Goal: Task Accomplishment & Management: Use online tool/utility

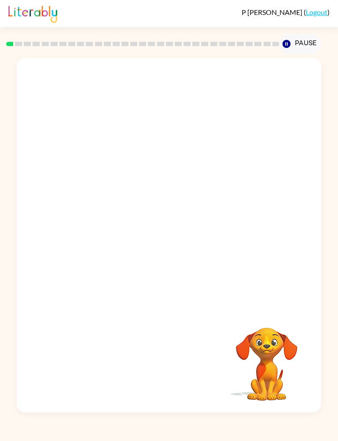
click at [261, 258] on div at bounding box center [169, 183] width 304 height 251
click at [283, 168] on div at bounding box center [169, 183] width 304 height 251
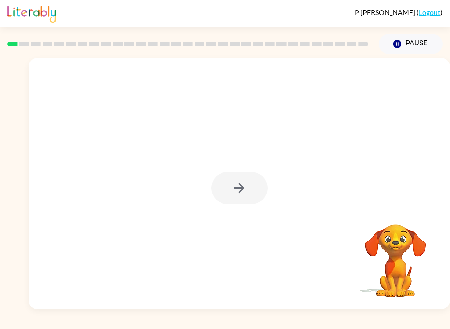
click at [245, 189] on div at bounding box center [239, 188] width 56 height 32
click at [246, 176] on button "button" at bounding box center [239, 188] width 56 height 32
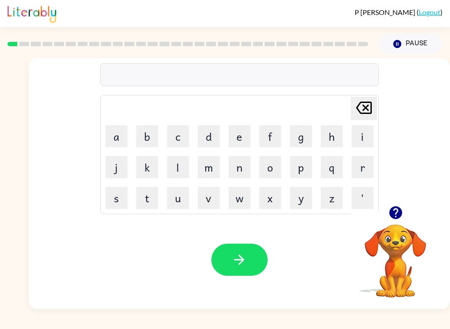
click at [145, 138] on button "b" at bounding box center [147, 136] width 22 height 22
click at [273, 167] on button "o" at bounding box center [270, 167] width 22 height 22
click at [337, 172] on button "r" at bounding box center [363, 167] width 22 height 22
click at [212, 138] on button "d" at bounding box center [209, 136] width 22 height 22
click at [241, 129] on button "e" at bounding box center [240, 136] width 22 height 22
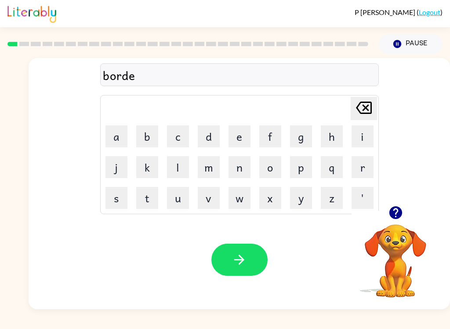
click at [337, 160] on button "r" at bounding box center [363, 167] width 22 height 22
click at [248, 257] on button "button" at bounding box center [239, 260] width 56 height 32
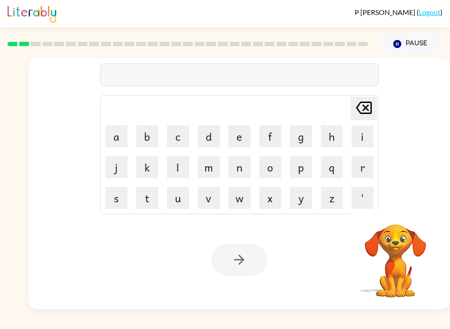
click at [337, 166] on button "r" at bounding box center [363, 167] width 22 height 22
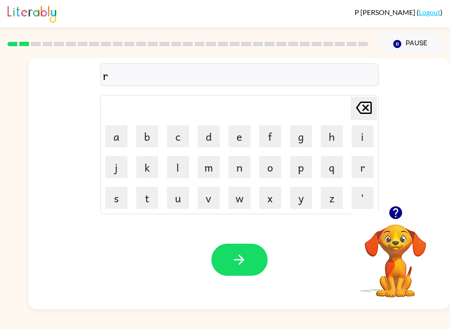
click at [272, 166] on button "o" at bounding box center [270, 167] width 22 height 22
click at [180, 197] on button "u" at bounding box center [178, 198] width 22 height 22
click at [238, 174] on button "n" at bounding box center [240, 167] width 22 height 22
click at [199, 138] on button "d" at bounding box center [209, 136] width 22 height 22
click at [252, 247] on button "button" at bounding box center [239, 260] width 56 height 32
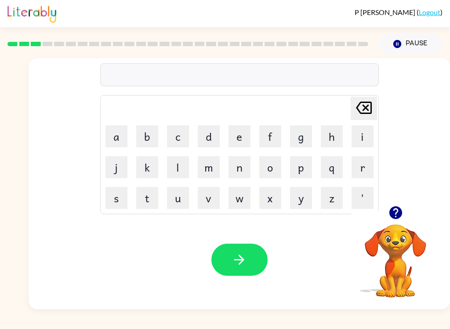
click at [206, 163] on button "m" at bounding box center [209, 167] width 22 height 22
click at [114, 135] on button "a" at bounding box center [117, 136] width 22 height 22
click at [124, 198] on button "s" at bounding box center [117, 198] width 22 height 22
click at [334, 139] on button "h" at bounding box center [332, 136] width 22 height 22
click at [337, 135] on button "i" at bounding box center [363, 136] width 22 height 22
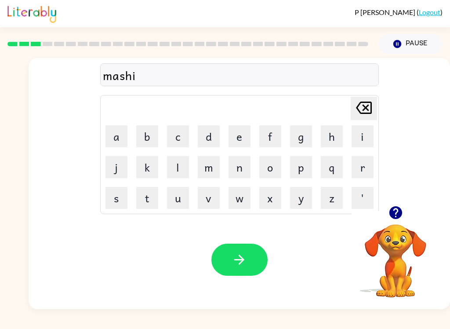
click at [241, 173] on button "n" at bounding box center [240, 167] width 22 height 22
click at [240, 136] on button "e" at bounding box center [240, 136] width 22 height 22
click at [128, 81] on div "mashine" at bounding box center [239, 75] width 273 height 18
click at [124, 84] on div "mashine" at bounding box center [239, 75] width 273 height 18
click at [128, 79] on div "mashine" at bounding box center [239, 75] width 273 height 18
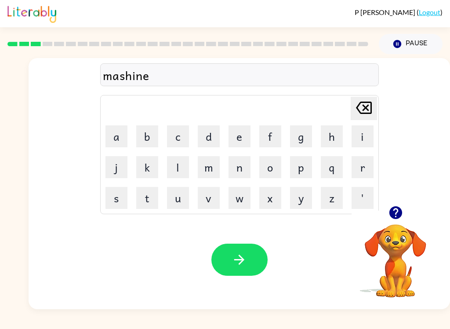
click at [154, 79] on div "mashine" at bounding box center [239, 75] width 273 height 18
click at [337, 108] on icon at bounding box center [364, 108] width 16 height 12
click at [337, 107] on icon at bounding box center [364, 108] width 16 height 12
click at [337, 112] on icon "[PERSON_NAME] last character input" at bounding box center [363, 107] width 21 height 21
click at [337, 112] on icon at bounding box center [364, 108] width 16 height 12
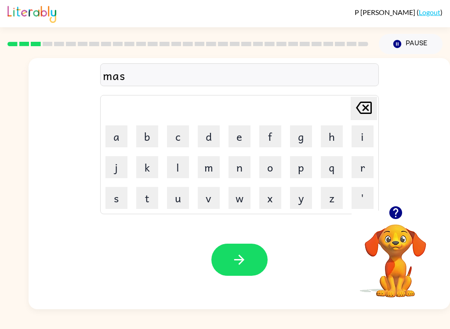
click at [337, 112] on icon at bounding box center [364, 108] width 16 height 12
click at [121, 197] on button "s" at bounding box center [117, 198] width 22 height 22
click at [337, 135] on button "i" at bounding box center [363, 136] width 22 height 22
click at [238, 166] on button "n" at bounding box center [240, 167] width 22 height 22
click at [241, 137] on button "e" at bounding box center [240, 136] width 22 height 22
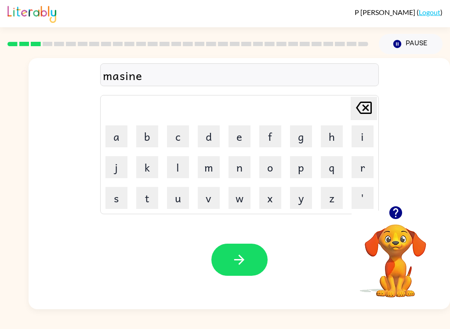
click at [337, 107] on icon "[PERSON_NAME] last character input" at bounding box center [363, 107] width 21 height 21
click at [127, 81] on div "masin" at bounding box center [239, 75] width 273 height 18
click at [337, 98] on icon "[PERSON_NAME] last character input" at bounding box center [363, 107] width 21 height 21
click at [337, 108] on icon "[PERSON_NAME] last character input" at bounding box center [363, 107] width 21 height 21
click at [337, 110] on icon "[PERSON_NAME] last character input" at bounding box center [363, 107] width 21 height 21
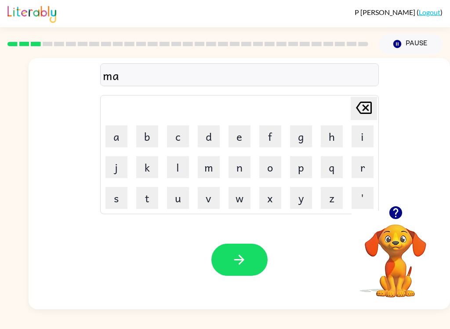
click at [334, 132] on button "h" at bounding box center [332, 136] width 22 height 22
click at [337, 137] on button "i" at bounding box center [363, 136] width 22 height 22
click at [241, 170] on button "n" at bounding box center [240, 167] width 22 height 22
click at [239, 129] on button "e" at bounding box center [240, 136] width 22 height 22
click at [238, 259] on icon "button" at bounding box center [239, 259] width 15 height 15
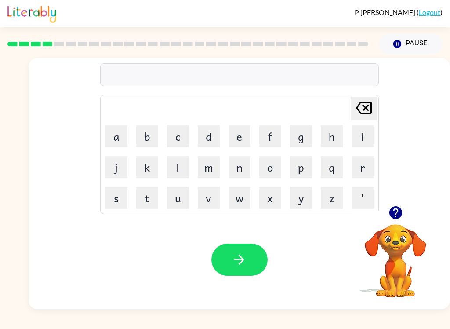
click at [151, 200] on button "t" at bounding box center [147, 198] width 22 height 22
click at [337, 174] on button "r" at bounding box center [363, 167] width 22 height 22
click at [111, 128] on button "a" at bounding box center [117, 136] width 22 height 22
click at [337, 137] on button "i" at bounding box center [363, 136] width 22 height 22
click at [244, 167] on button "n" at bounding box center [240, 167] width 22 height 22
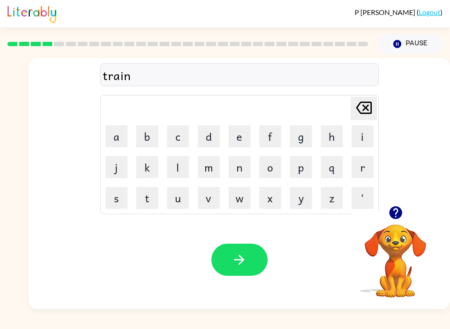
click at [246, 255] on icon "button" at bounding box center [239, 259] width 15 height 15
click at [205, 138] on button "d" at bounding box center [209, 136] width 22 height 22
click at [244, 140] on button "e" at bounding box center [240, 136] width 22 height 22
click at [269, 140] on button "f" at bounding box center [270, 136] width 22 height 22
click at [239, 139] on button "e" at bounding box center [240, 136] width 22 height 22
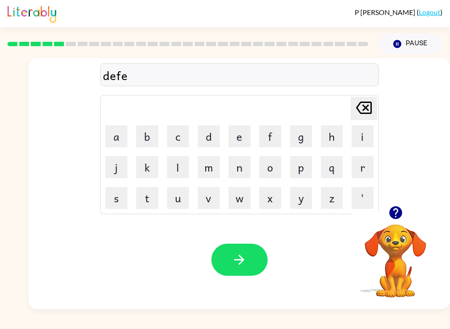
click at [237, 168] on button "n" at bounding box center [240, 167] width 22 height 22
click at [106, 197] on button "s" at bounding box center [117, 198] width 22 height 22
click at [337, 142] on button "i" at bounding box center [363, 136] width 22 height 22
click at [208, 196] on button "v" at bounding box center [209, 198] width 22 height 22
click at [240, 136] on button "e" at bounding box center [240, 136] width 22 height 22
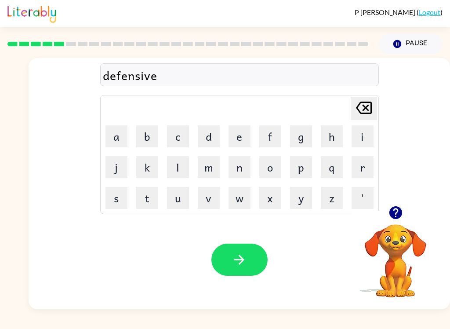
click at [250, 256] on button "button" at bounding box center [239, 260] width 56 height 32
click at [208, 199] on button "v" at bounding box center [209, 198] width 22 height 22
click at [115, 129] on button "a" at bounding box center [117, 136] width 22 height 22
click at [178, 135] on button "c" at bounding box center [178, 136] width 22 height 22
click at [111, 135] on button "a" at bounding box center [117, 136] width 22 height 22
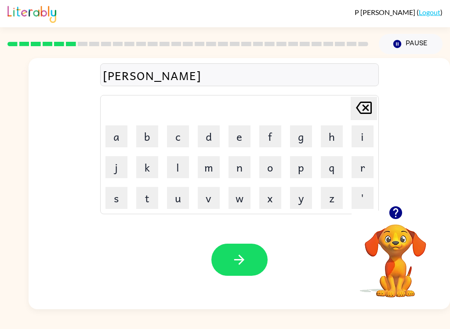
click at [144, 196] on button "t" at bounding box center [147, 198] width 22 height 22
click at [337, 143] on button "i" at bounding box center [363, 136] width 22 height 22
click at [275, 168] on button "o" at bounding box center [270, 167] width 22 height 22
click at [238, 173] on button "n" at bounding box center [240, 167] width 22 height 22
click at [241, 255] on icon "button" at bounding box center [239, 259] width 15 height 15
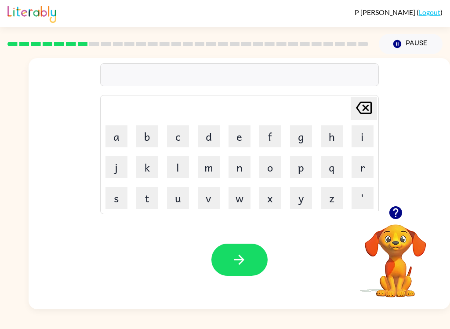
click at [298, 169] on button "p" at bounding box center [301, 167] width 22 height 22
click at [178, 193] on button "u" at bounding box center [178, 198] width 22 height 22
click at [210, 141] on button "d" at bounding box center [209, 136] width 22 height 22
click at [209, 141] on button "d" at bounding box center [209, 136] width 22 height 22
click at [214, 139] on button "d" at bounding box center [209, 136] width 22 height 22
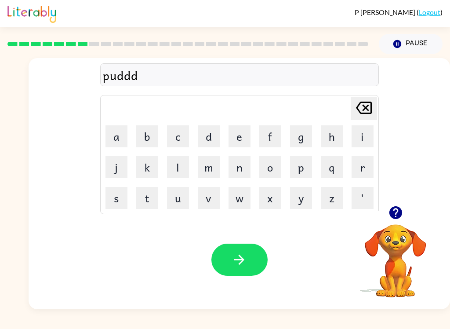
click at [337, 104] on icon "[PERSON_NAME] last character input" at bounding box center [363, 107] width 21 height 21
click at [178, 197] on button "u" at bounding box center [178, 198] width 22 height 22
click at [180, 198] on button "u" at bounding box center [178, 198] width 22 height 22
click at [180, 200] on button "u" at bounding box center [178, 198] width 22 height 22
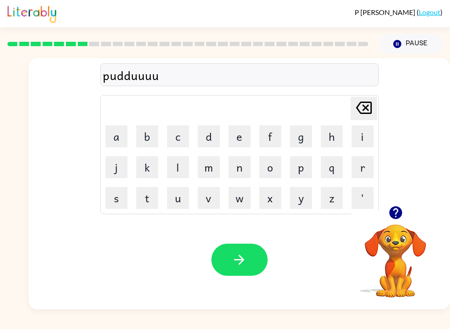
click at [180, 204] on button "u" at bounding box center [178, 198] width 22 height 22
click at [178, 201] on button "u" at bounding box center [178, 198] width 22 height 22
click at [176, 203] on button "u" at bounding box center [178, 198] width 22 height 22
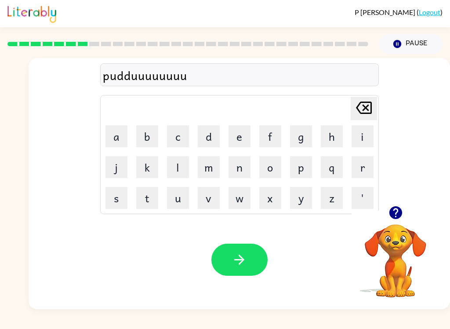
click at [180, 198] on button "u" at bounding box center [178, 198] width 22 height 22
click at [180, 203] on button "u" at bounding box center [178, 198] width 22 height 22
click at [337, 110] on icon "[PERSON_NAME] last character input" at bounding box center [363, 107] width 21 height 21
click at [337, 112] on icon "[PERSON_NAME] last character input" at bounding box center [363, 107] width 21 height 21
click at [337, 111] on icon "[PERSON_NAME] last character input" at bounding box center [363, 107] width 21 height 21
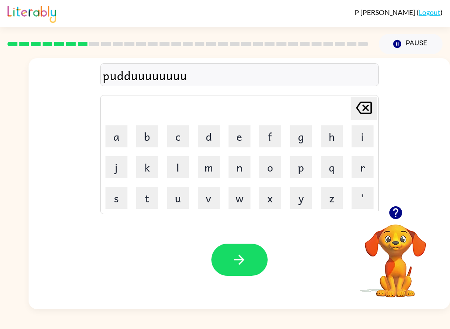
click at [337, 111] on icon "[PERSON_NAME] last character input" at bounding box center [363, 107] width 21 height 21
click at [337, 118] on icon "[PERSON_NAME] last character input" at bounding box center [363, 107] width 21 height 21
click at [337, 117] on icon "[PERSON_NAME] last character input" at bounding box center [363, 107] width 21 height 21
click at [337, 114] on icon "[PERSON_NAME] last character input" at bounding box center [363, 107] width 21 height 21
click at [337, 114] on icon at bounding box center [364, 108] width 16 height 12
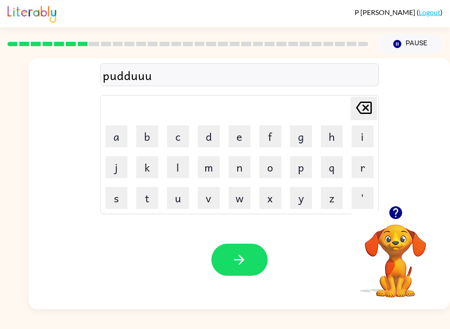
click at [337, 116] on icon "[PERSON_NAME] last character input" at bounding box center [363, 107] width 21 height 21
click at [337, 118] on icon "[PERSON_NAME] last character input" at bounding box center [363, 107] width 21 height 21
click at [177, 163] on button "l" at bounding box center [178, 167] width 22 height 22
click at [239, 135] on button "e" at bounding box center [240, 136] width 22 height 22
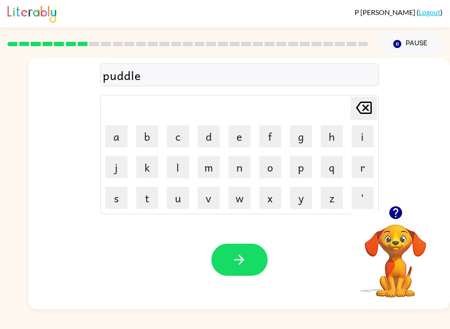
click at [239, 261] on icon "button" at bounding box center [239, 259] width 15 height 15
click at [215, 166] on button "m" at bounding box center [209, 167] width 22 height 22
click at [245, 141] on button "e" at bounding box center [240, 136] width 22 height 22
click at [337, 169] on button "r" at bounding box center [363, 167] width 22 height 22
click at [122, 138] on button "a" at bounding box center [117, 136] width 22 height 22
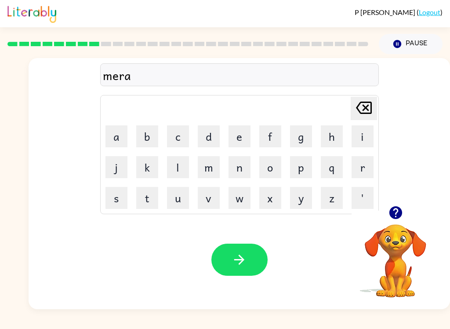
click at [174, 136] on button "c" at bounding box center [178, 136] width 22 height 22
click at [238, 138] on button "e" at bounding box center [240, 136] width 22 height 22
click at [337, 133] on button "i" at bounding box center [363, 136] width 22 height 22
click at [337, 114] on icon "[PERSON_NAME] last character input" at bounding box center [363, 107] width 21 height 21
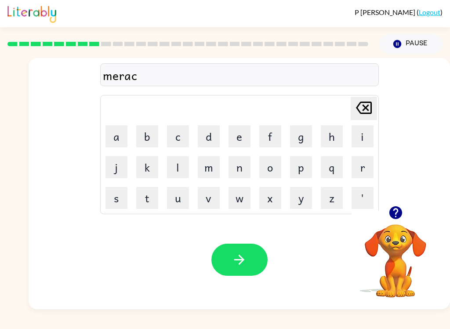
click at [177, 167] on button "l" at bounding box center [178, 167] width 22 height 22
click at [244, 138] on button "e" at bounding box center [240, 136] width 22 height 22
click at [248, 254] on button "button" at bounding box center [239, 260] width 56 height 32
click at [216, 167] on button "m" at bounding box center [209, 167] width 22 height 22
click at [337, 136] on button "i" at bounding box center [363, 136] width 22 height 22
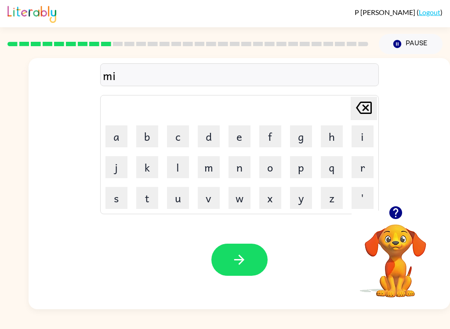
click at [215, 135] on button "d" at bounding box center [209, 136] width 22 height 22
click at [207, 163] on button "m" at bounding box center [209, 167] width 22 height 22
click at [272, 174] on button "o" at bounding box center [270, 167] width 22 height 22
click at [337, 166] on button "r" at bounding box center [363, 167] width 22 height 22
click at [243, 169] on button "n" at bounding box center [240, 167] width 22 height 22
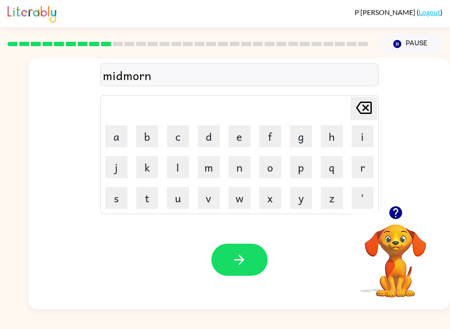
click at [337, 139] on button "i" at bounding box center [363, 136] width 22 height 22
click at [246, 168] on button "n" at bounding box center [240, 167] width 22 height 22
click at [307, 135] on button "g" at bounding box center [301, 136] width 22 height 22
click at [241, 264] on icon "button" at bounding box center [239, 259] width 15 height 15
click at [337, 140] on button "i" at bounding box center [363, 136] width 22 height 22
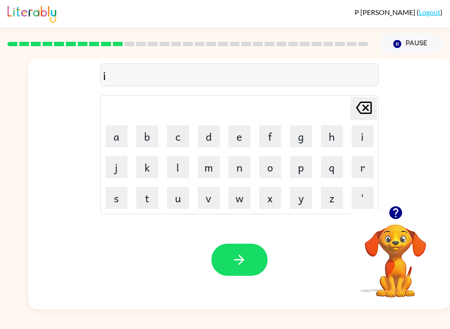
click at [337, 104] on icon "[PERSON_NAME] last character input" at bounding box center [363, 107] width 21 height 21
click at [205, 135] on button "d" at bounding box center [209, 136] width 22 height 22
click at [337, 138] on button "i" at bounding box center [363, 136] width 22 height 22
click at [109, 193] on button "s" at bounding box center [117, 198] width 22 height 22
click at [144, 201] on button "t" at bounding box center [147, 198] width 22 height 22
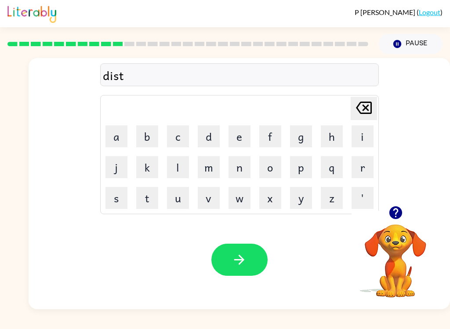
click at [337, 168] on button "r" at bounding box center [363, 167] width 22 height 22
click at [181, 192] on button "u" at bounding box center [178, 198] width 22 height 22
click at [113, 197] on button "s" at bounding box center [117, 198] width 22 height 22
click at [237, 133] on button "e" at bounding box center [240, 136] width 22 height 22
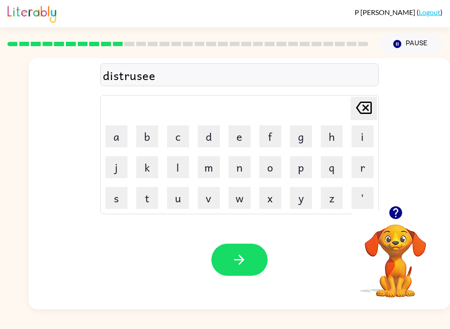
click at [238, 146] on button "e" at bounding box center [240, 136] width 22 height 22
click at [240, 147] on td "e" at bounding box center [240, 136] width 30 height 30
click at [249, 136] on button "e" at bounding box center [240, 136] width 22 height 22
click at [251, 138] on td "e" at bounding box center [240, 136] width 30 height 30
click at [250, 134] on button "e" at bounding box center [240, 136] width 22 height 22
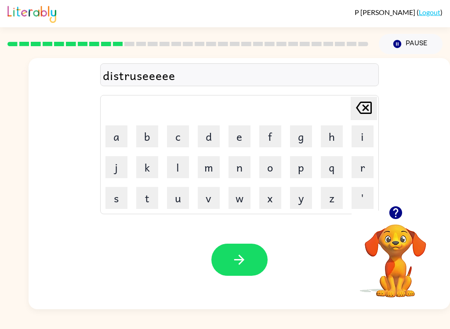
click at [250, 134] on button "e" at bounding box center [240, 136] width 22 height 22
click at [249, 140] on button "e" at bounding box center [240, 136] width 22 height 22
click at [248, 140] on button "e" at bounding box center [240, 136] width 22 height 22
click at [337, 109] on icon "[PERSON_NAME] last character input" at bounding box center [363, 107] width 21 height 21
click at [337, 113] on icon "[PERSON_NAME] last character input" at bounding box center [363, 107] width 21 height 21
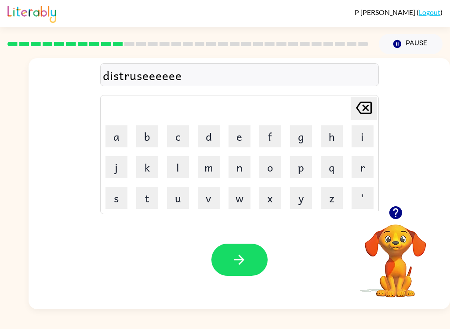
click at [337, 112] on icon "[PERSON_NAME] last character input" at bounding box center [363, 107] width 21 height 21
click at [337, 118] on icon "[PERSON_NAME] last character input" at bounding box center [363, 107] width 21 height 21
click at [337, 117] on icon "[PERSON_NAME] last character input" at bounding box center [363, 107] width 21 height 21
click at [337, 118] on icon "[PERSON_NAME] last character input" at bounding box center [363, 107] width 21 height 21
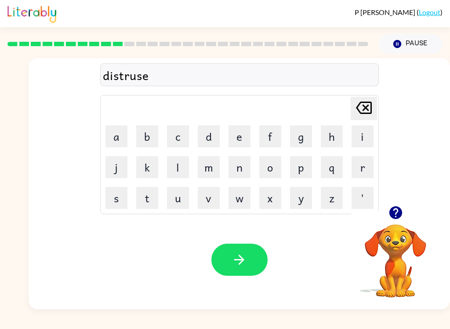
click at [337, 104] on icon "[PERSON_NAME] last character input" at bounding box center [363, 107] width 21 height 21
click at [337, 103] on icon "[PERSON_NAME] last character input" at bounding box center [363, 107] width 21 height 21
click at [155, 187] on button "t" at bounding box center [147, 198] width 22 height 22
click at [153, 185] on td "t" at bounding box center [147, 198] width 30 height 30
click at [157, 190] on button "t" at bounding box center [147, 198] width 22 height 22
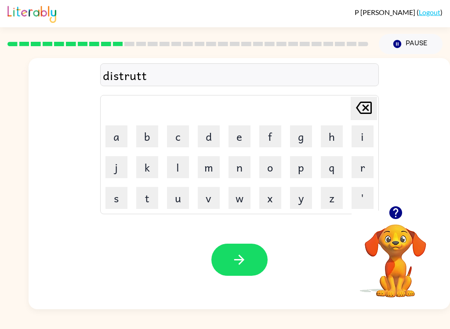
click at [157, 190] on button "t" at bounding box center [147, 198] width 22 height 22
click at [152, 197] on button "t" at bounding box center [147, 198] width 22 height 22
click at [157, 192] on button "t" at bounding box center [147, 198] width 22 height 22
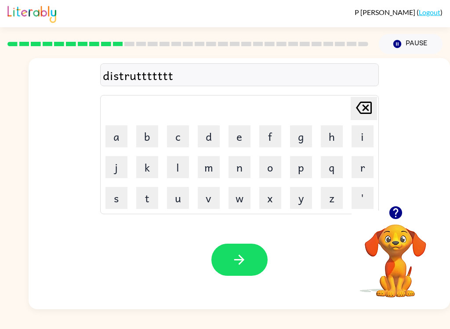
click at [155, 202] on button "t" at bounding box center [147, 198] width 22 height 22
click at [337, 107] on icon at bounding box center [364, 108] width 16 height 12
click at [337, 106] on icon at bounding box center [364, 108] width 16 height 12
click at [337, 111] on icon at bounding box center [364, 108] width 16 height 12
click at [337, 110] on icon at bounding box center [364, 108] width 16 height 12
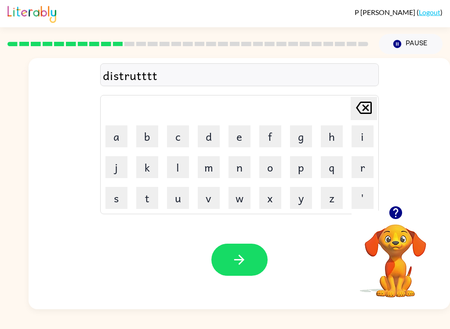
click at [337, 109] on icon "[PERSON_NAME] last character input" at bounding box center [363, 107] width 21 height 21
click at [337, 103] on icon "[PERSON_NAME] last character input" at bounding box center [363, 107] width 21 height 21
click at [242, 260] on icon "button" at bounding box center [239, 260] width 10 height 10
click at [337, 167] on button "r" at bounding box center [363, 167] width 22 height 22
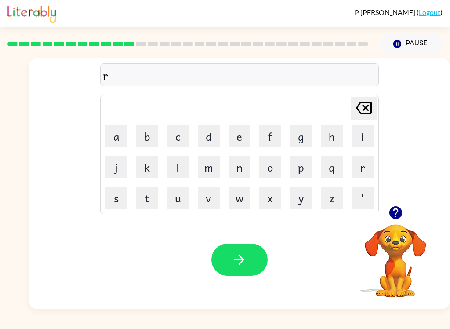
click at [274, 174] on button "o" at bounding box center [270, 167] width 22 height 22
click at [207, 138] on button "d" at bounding box center [209, 136] width 22 height 22
click at [245, 140] on button "e" at bounding box center [240, 136] width 22 height 22
click at [248, 255] on button "button" at bounding box center [239, 260] width 56 height 32
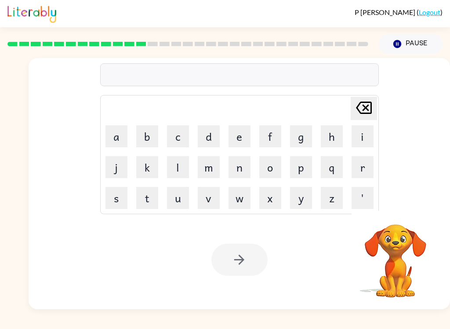
click at [337, 106] on icon "[PERSON_NAME] last character input" at bounding box center [363, 107] width 21 height 21
click at [337, 108] on icon "[PERSON_NAME] last character input" at bounding box center [363, 107] width 21 height 21
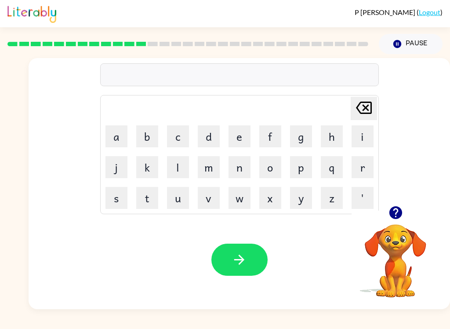
click at [337, 103] on icon "[PERSON_NAME] last character input" at bounding box center [363, 107] width 21 height 21
click at [337, 103] on icon at bounding box center [364, 108] width 16 height 12
click at [337, 102] on icon "[PERSON_NAME] last character input" at bounding box center [363, 107] width 21 height 21
click at [337, 101] on icon "[PERSON_NAME] last character input" at bounding box center [363, 107] width 21 height 21
click at [179, 203] on button "u" at bounding box center [178, 198] width 22 height 22
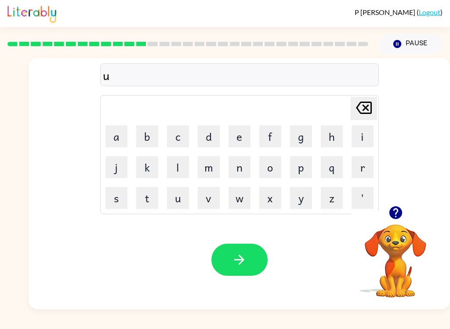
click at [301, 173] on button "p" at bounding box center [301, 167] width 22 height 22
click at [305, 135] on button "g" at bounding box center [301, 136] width 22 height 22
click at [337, 171] on button "r" at bounding box center [363, 167] width 22 height 22
click at [111, 128] on button "a" at bounding box center [117, 136] width 22 height 22
click at [217, 132] on button "d" at bounding box center [209, 136] width 22 height 22
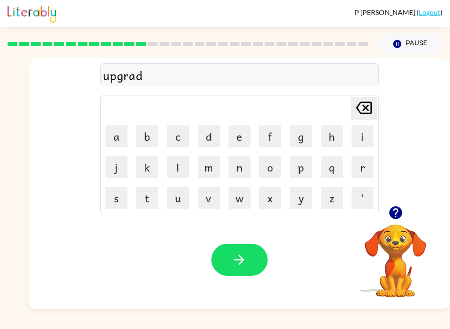
click at [249, 129] on button "e" at bounding box center [240, 136] width 22 height 22
click at [240, 259] on icon "button" at bounding box center [239, 259] width 15 height 15
click at [212, 167] on button "m" at bounding box center [209, 167] width 22 height 22
click at [114, 129] on button "a" at bounding box center [117, 136] width 22 height 22
click at [213, 136] on button "d" at bounding box center [209, 136] width 22 height 22
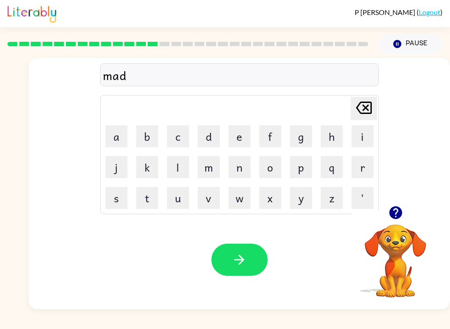
click at [240, 168] on button "n" at bounding box center [240, 167] width 22 height 22
click at [238, 142] on button "e" at bounding box center [240, 136] width 22 height 22
click at [106, 193] on button "s" at bounding box center [117, 198] width 22 height 22
click at [115, 189] on button "s" at bounding box center [117, 198] width 22 height 22
click at [242, 258] on icon "button" at bounding box center [239, 260] width 10 height 10
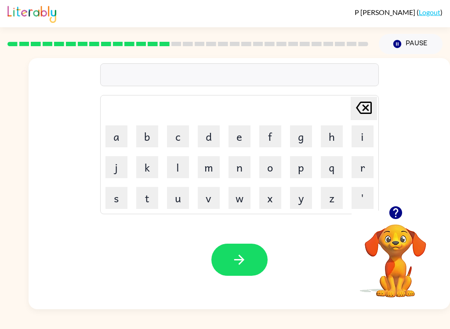
click at [275, 166] on button "o" at bounding box center [270, 167] width 22 height 22
click at [240, 169] on button "n" at bounding box center [240, 167] width 22 height 22
click at [188, 199] on button "u" at bounding box center [178, 198] width 22 height 22
click at [337, 113] on icon at bounding box center [364, 108] width 16 height 12
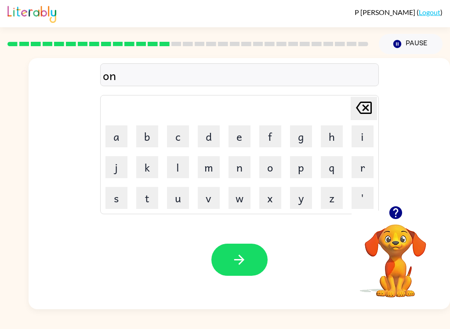
click at [337, 113] on icon at bounding box center [364, 108] width 16 height 12
click at [145, 129] on button "b" at bounding box center [147, 136] width 22 height 22
click at [272, 171] on button "o" at bounding box center [270, 167] width 22 height 22
click at [233, 172] on button "n" at bounding box center [240, 167] width 22 height 22
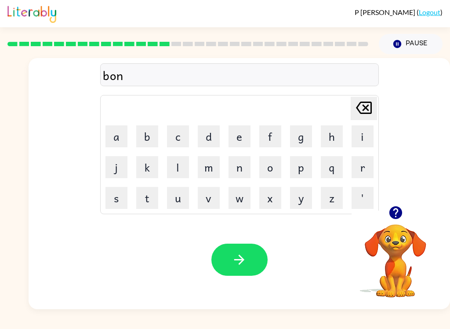
click at [170, 197] on button "u" at bounding box center [178, 198] width 22 height 22
click at [146, 198] on button "t" at bounding box center [147, 198] width 22 height 22
click at [337, 106] on icon "[PERSON_NAME] last character input" at bounding box center [363, 107] width 21 height 21
click at [115, 200] on button "s" at bounding box center [117, 198] width 22 height 22
click at [247, 266] on icon "button" at bounding box center [239, 259] width 15 height 15
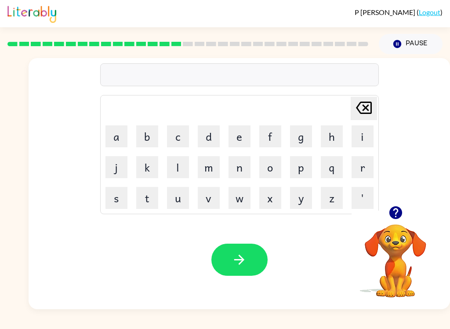
click at [115, 198] on button "s" at bounding box center [117, 198] width 22 height 22
click at [235, 199] on button "w" at bounding box center [240, 198] width 22 height 22
click at [125, 139] on button "a" at bounding box center [117, 136] width 22 height 22
click at [337, 168] on button "r" at bounding box center [363, 167] width 22 height 22
click at [231, 169] on button "n" at bounding box center [240, 167] width 22 height 22
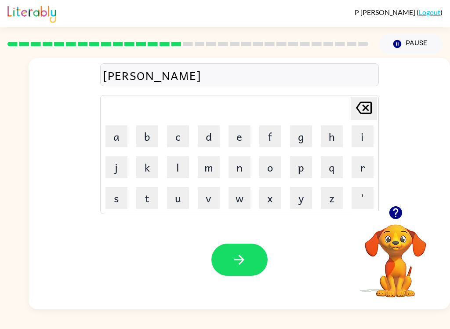
click at [337, 105] on icon "[PERSON_NAME] last character input" at bounding box center [363, 107] width 21 height 21
click at [203, 172] on button "m" at bounding box center [209, 167] width 22 height 22
click at [241, 249] on button "button" at bounding box center [239, 260] width 56 height 32
click at [337, 215] on icon "button" at bounding box center [395, 212] width 15 height 15
click at [337, 166] on button "r" at bounding box center [363, 167] width 22 height 22
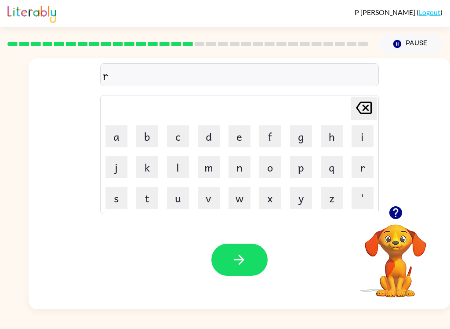
click at [120, 136] on button "a" at bounding box center [117, 136] width 22 height 22
click at [210, 172] on button "m" at bounding box center [209, 167] width 22 height 22
click at [246, 270] on button "button" at bounding box center [239, 260] width 56 height 32
click at [145, 135] on button "b" at bounding box center [147, 136] width 22 height 22
click at [337, 170] on button "r" at bounding box center [363, 167] width 22 height 22
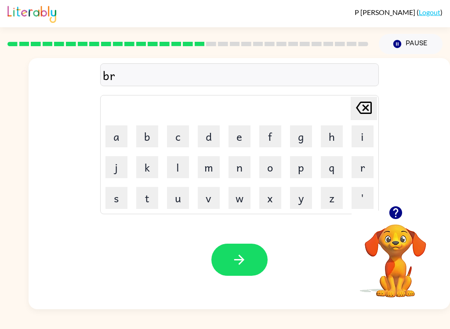
click at [337, 136] on button "i" at bounding box center [363, 136] width 22 height 22
click at [211, 175] on button "m" at bounding box center [209, 167] width 22 height 22
click at [337, 139] on button "i" at bounding box center [363, 136] width 22 height 22
click at [238, 171] on button "n" at bounding box center [240, 167] width 22 height 22
click at [298, 140] on button "g" at bounding box center [301, 136] width 22 height 22
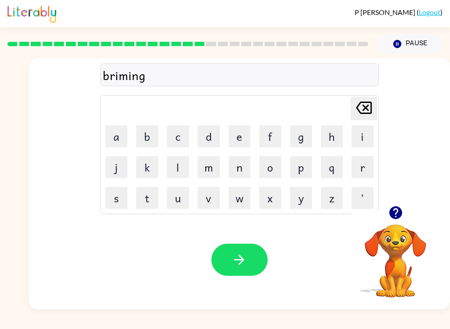
click at [257, 255] on button "button" at bounding box center [239, 260] width 56 height 32
click at [337, 163] on button "r" at bounding box center [363, 167] width 22 height 22
click at [337, 128] on button "i" at bounding box center [363, 136] width 22 height 22
click at [116, 206] on button "s" at bounding box center [117, 198] width 22 height 22
click at [149, 163] on button "k" at bounding box center [147, 167] width 22 height 22
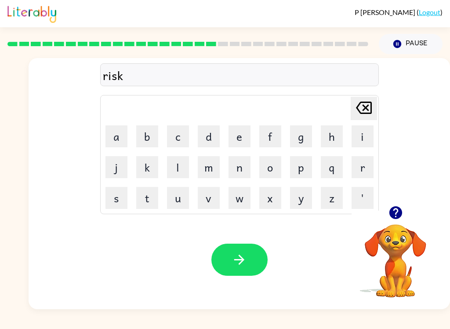
click at [298, 198] on button "y" at bounding box center [301, 198] width 22 height 22
click at [245, 137] on button "e" at bounding box center [240, 136] width 22 height 22
click at [117, 200] on button "s" at bounding box center [117, 198] width 22 height 22
click at [148, 200] on button "t" at bounding box center [147, 198] width 22 height 22
click at [132, 80] on div "riskyest" at bounding box center [239, 75] width 273 height 18
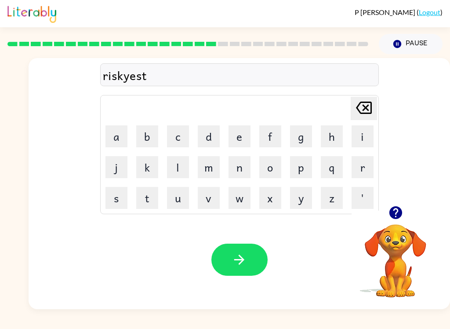
click at [127, 82] on div "riskyest" at bounding box center [239, 75] width 273 height 18
click at [337, 98] on icon "[PERSON_NAME] last character input" at bounding box center [363, 107] width 21 height 21
click at [337, 103] on icon at bounding box center [364, 108] width 16 height 12
click at [337, 102] on icon at bounding box center [364, 108] width 16 height 12
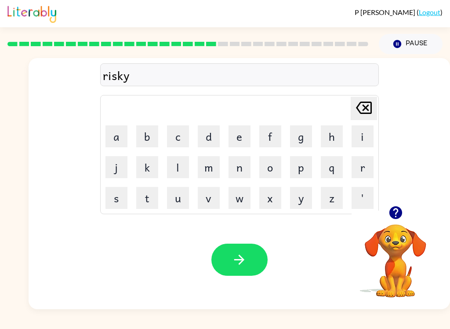
click at [337, 108] on icon at bounding box center [364, 108] width 16 height 12
click at [155, 167] on button "k" at bounding box center [147, 167] width 22 height 22
click at [304, 195] on button "y" at bounding box center [301, 198] width 22 height 22
click at [234, 139] on button "e" at bounding box center [240, 136] width 22 height 22
click at [116, 199] on button "s" at bounding box center [117, 198] width 22 height 22
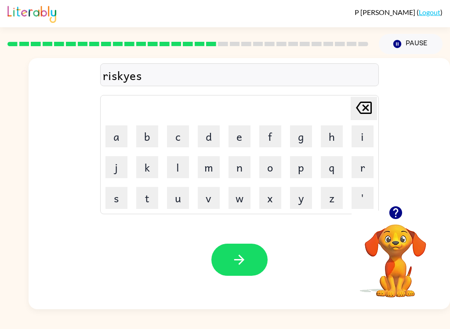
click at [142, 198] on button "t" at bounding box center [147, 198] width 22 height 22
click at [229, 257] on button "button" at bounding box center [239, 260] width 56 height 32
click at [115, 139] on button "a" at bounding box center [117, 136] width 22 height 22
click at [337, 170] on button "r" at bounding box center [363, 167] width 22 height 22
click at [171, 141] on button "c" at bounding box center [178, 136] width 22 height 22
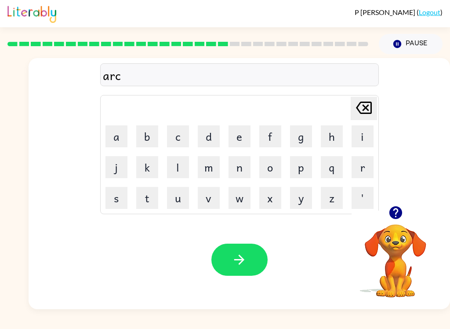
click at [171, 140] on button "c" at bounding box center [178, 136] width 22 height 22
click at [337, 110] on icon "[PERSON_NAME] last character input" at bounding box center [363, 107] width 21 height 21
click at [321, 134] on button "h" at bounding box center [332, 136] width 22 height 22
click at [337, 211] on icon "button" at bounding box center [395, 212] width 13 height 13
click at [241, 204] on button "w" at bounding box center [240, 198] width 22 height 22
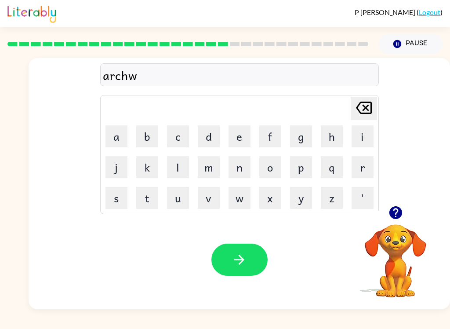
click at [118, 142] on button "a" at bounding box center [117, 136] width 22 height 22
click at [292, 198] on button "y" at bounding box center [301, 198] width 22 height 22
click at [217, 259] on button "button" at bounding box center [239, 260] width 56 height 32
click at [266, 140] on button "f" at bounding box center [270, 136] width 22 height 22
click at [123, 138] on button "a" at bounding box center [117, 136] width 22 height 22
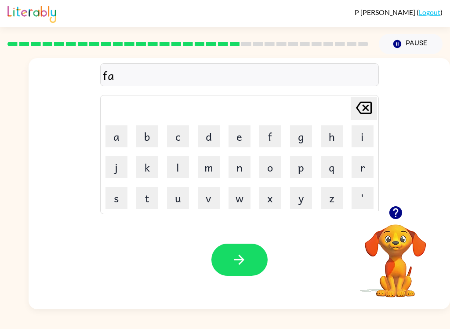
click at [337, 106] on icon at bounding box center [364, 108] width 16 height 12
click at [260, 175] on button "o" at bounding box center [270, 167] width 22 height 22
click at [172, 167] on button "l" at bounding box center [178, 167] width 22 height 22
click at [171, 167] on button "l" at bounding box center [178, 167] width 22 height 22
click at [175, 170] on button "l" at bounding box center [178, 167] width 22 height 22
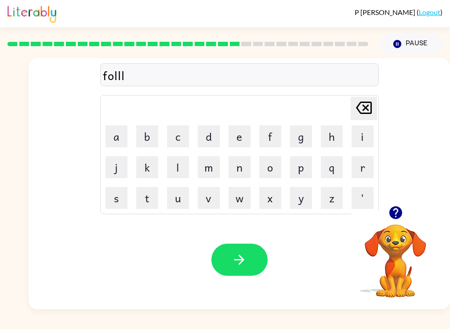
click at [337, 105] on icon "[PERSON_NAME] last character input" at bounding box center [363, 107] width 21 height 21
click at [272, 167] on button "o" at bounding box center [270, 167] width 22 height 22
click at [204, 135] on button "d" at bounding box center [209, 136] width 22 height 22
click at [240, 135] on button "e" at bounding box center [240, 136] width 22 height 22
click at [337, 111] on icon "[PERSON_NAME] last character input" at bounding box center [363, 107] width 21 height 21
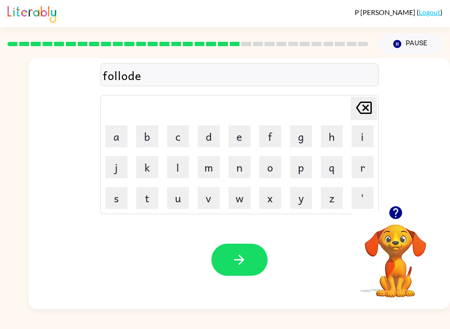
click at [337, 111] on icon "[PERSON_NAME] last character input" at bounding box center [363, 107] width 21 height 21
click at [337, 109] on icon "[PERSON_NAME] last character input" at bounding box center [363, 107] width 21 height 21
click at [177, 163] on button "l" at bounding box center [178, 167] width 22 height 22
click at [273, 171] on button "o" at bounding box center [270, 167] width 22 height 22
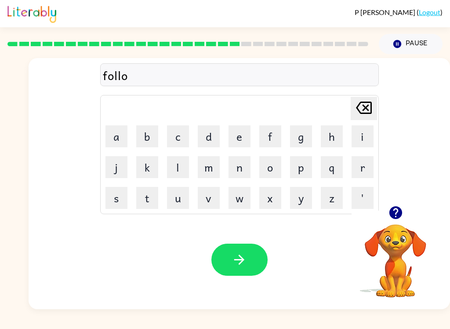
click at [234, 200] on button "w" at bounding box center [240, 198] width 22 height 22
click at [240, 141] on button "e" at bounding box center [240, 136] width 22 height 22
click at [200, 140] on button "d" at bounding box center [209, 136] width 22 height 22
click at [242, 260] on icon "button" at bounding box center [239, 260] width 10 height 10
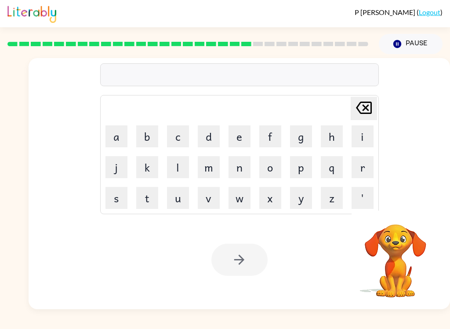
click at [180, 135] on button "c" at bounding box center [178, 136] width 22 height 22
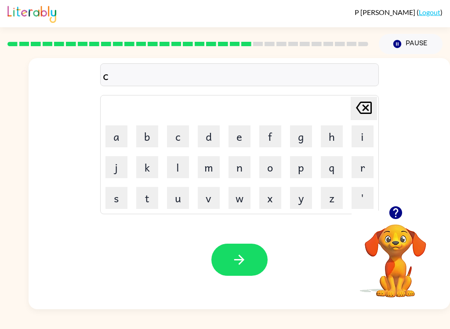
click at [238, 138] on button "e" at bounding box center [240, 136] width 22 height 22
click at [244, 175] on button "n" at bounding box center [240, 167] width 22 height 22
click at [142, 198] on button "t" at bounding box center [147, 198] width 22 height 22
click at [337, 131] on button "i" at bounding box center [363, 136] width 22 height 22
click at [337, 214] on icon "button" at bounding box center [395, 212] width 13 height 13
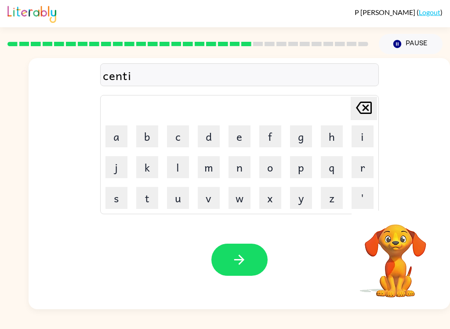
click at [306, 169] on button "p" at bounding box center [301, 167] width 22 height 22
click at [238, 134] on button "e" at bounding box center [240, 136] width 22 height 22
click at [208, 132] on button "d" at bounding box center [209, 136] width 22 height 22
click at [240, 136] on button "e" at bounding box center [240, 136] width 22 height 22
click at [230, 254] on button "button" at bounding box center [239, 260] width 56 height 32
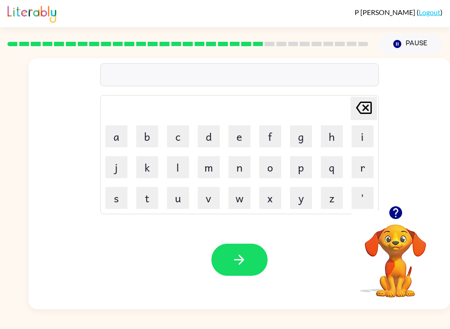
click at [118, 197] on button "s" at bounding box center [117, 198] width 22 height 22
click at [114, 194] on button "s" at bounding box center [117, 198] width 22 height 22
click at [337, 114] on icon at bounding box center [364, 108] width 16 height 12
click at [113, 198] on button "s" at bounding box center [117, 198] width 22 height 22
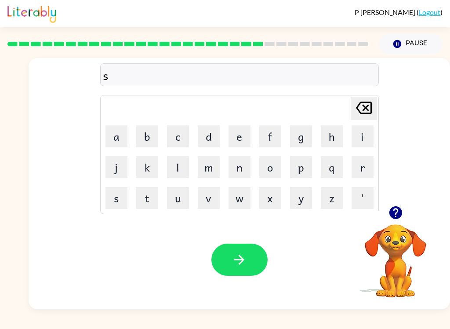
click at [118, 196] on button "s" at bounding box center [117, 198] width 22 height 22
click at [337, 93] on div "ss [PERSON_NAME] last character input a b c d e f g h i j k l m n o p q r s t u…" at bounding box center [239, 132] width 279 height 164
click at [337, 109] on icon "[PERSON_NAME] last character input" at bounding box center [363, 107] width 21 height 21
click at [337, 108] on icon "[PERSON_NAME] last character input" at bounding box center [363, 107] width 21 height 21
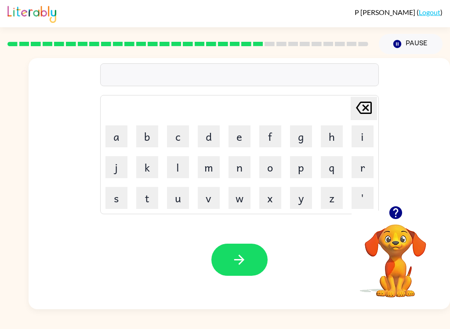
click at [123, 200] on button "s" at bounding box center [117, 198] width 22 height 22
click at [180, 197] on button "u" at bounding box center [178, 198] width 22 height 22
click at [123, 198] on button "s" at bounding box center [117, 198] width 22 height 22
click at [149, 205] on button "t" at bounding box center [147, 198] width 22 height 22
click at [114, 138] on button "a" at bounding box center [117, 136] width 22 height 22
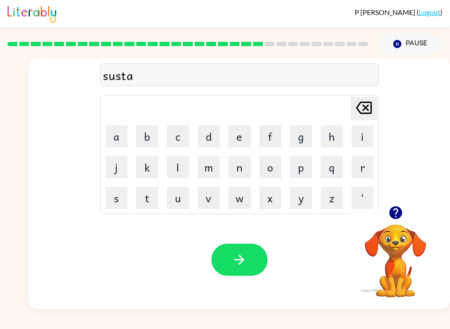
click at [337, 133] on button "i" at bounding box center [363, 136] width 22 height 22
click at [236, 167] on button "n" at bounding box center [240, 167] width 22 height 22
click at [241, 260] on icon "button" at bounding box center [239, 260] width 10 height 10
click at [275, 135] on button "f" at bounding box center [270, 136] width 22 height 22
click at [267, 172] on button "o" at bounding box center [270, 167] width 22 height 22
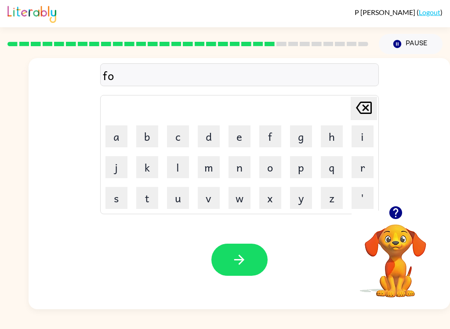
click at [337, 172] on button "r" at bounding box center [363, 167] width 22 height 22
click at [235, 203] on button "w" at bounding box center [240, 198] width 22 height 22
click at [122, 140] on button "a" at bounding box center [117, 136] width 22 height 22
click at [337, 166] on button "r" at bounding box center [363, 167] width 22 height 22
click at [214, 140] on button "d" at bounding box center [209, 136] width 22 height 22
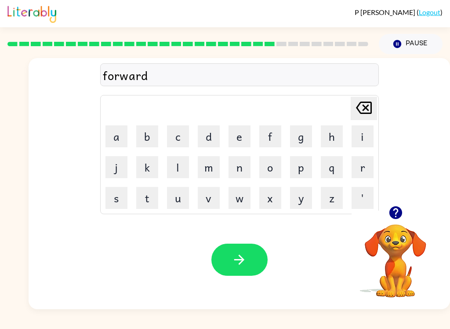
click at [241, 258] on icon "button" at bounding box center [239, 259] width 15 height 15
click at [337, 171] on button "r" at bounding box center [363, 167] width 22 height 22
click at [248, 136] on button "e" at bounding box center [240, 136] width 22 height 22
click at [178, 164] on button "l" at bounding box center [178, 167] width 22 height 22
click at [118, 135] on button "a" at bounding box center [117, 136] width 22 height 22
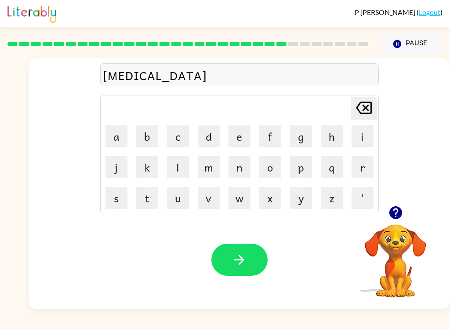
click at [153, 199] on button "t" at bounding box center [147, 198] width 22 height 22
click at [238, 135] on button "e" at bounding box center [240, 136] width 22 height 22
click at [213, 139] on button "d" at bounding box center [209, 136] width 22 height 22
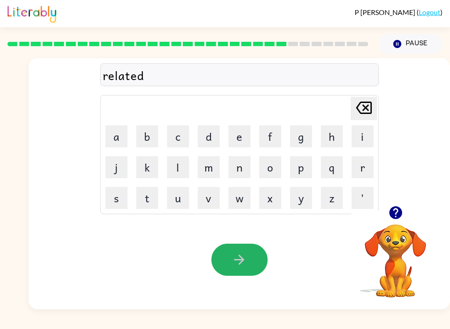
click at [248, 261] on button "button" at bounding box center [239, 260] width 56 height 32
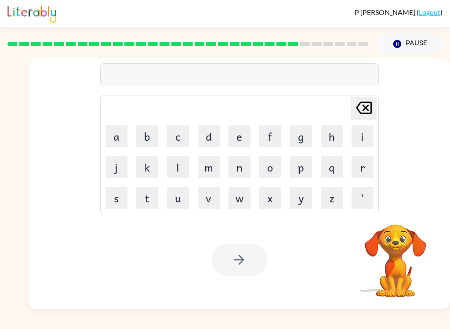
click at [305, 143] on button "g" at bounding box center [301, 136] width 22 height 22
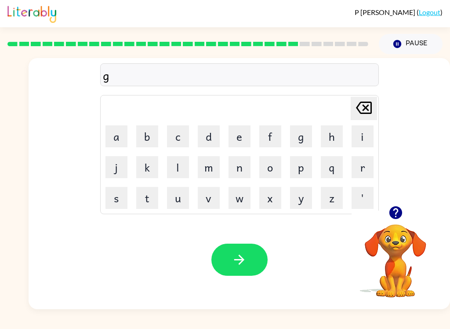
click at [269, 168] on button "o" at bounding box center [270, 167] width 22 height 22
click at [144, 140] on button "b" at bounding box center [147, 136] width 22 height 22
click at [180, 161] on button "l" at bounding box center [178, 167] width 22 height 22
click at [337, 136] on button "i" at bounding box center [363, 136] width 22 height 22
click at [242, 165] on button "n" at bounding box center [240, 167] width 22 height 22
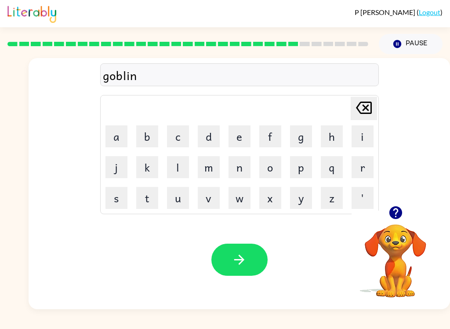
click at [231, 257] on button "button" at bounding box center [239, 260] width 56 height 32
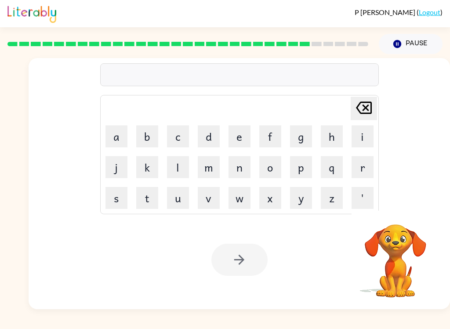
click at [173, 170] on button "l" at bounding box center [178, 167] width 22 height 22
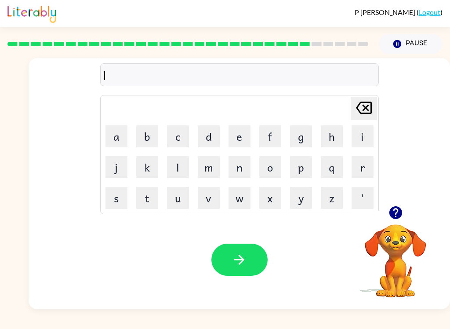
click at [179, 203] on button "u" at bounding box center [178, 198] width 22 height 22
click at [207, 170] on button "m" at bounding box center [209, 167] width 22 height 22
click at [149, 138] on button "b" at bounding box center [147, 136] width 22 height 22
click at [235, 144] on button "e" at bounding box center [240, 136] width 22 height 22
click at [337, 172] on button "r" at bounding box center [363, 167] width 22 height 22
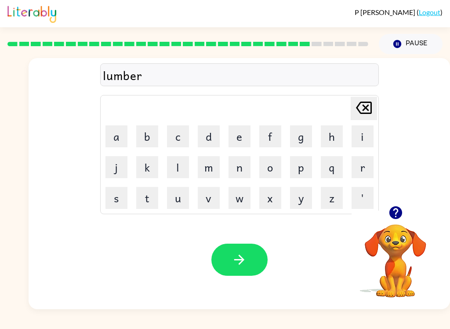
click at [112, 171] on button "j" at bounding box center [117, 167] width 22 height 22
click at [114, 138] on button "a" at bounding box center [117, 136] width 22 height 22
click at [177, 142] on button "c" at bounding box center [178, 136] width 22 height 22
click at [146, 172] on button "k" at bounding box center [147, 167] width 22 height 22
click at [232, 267] on icon "button" at bounding box center [239, 259] width 15 height 15
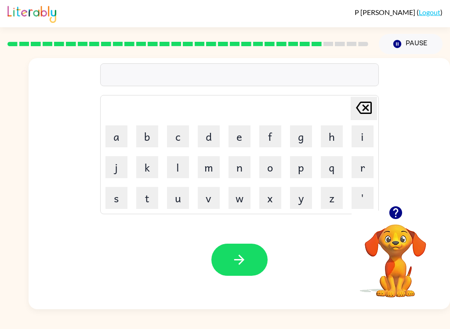
click at [302, 170] on button "p" at bounding box center [301, 167] width 22 height 22
click at [337, 131] on button "i" at bounding box center [363, 136] width 22 height 22
click at [337, 171] on button "r" at bounding box center [363, 167] width 22 height 22
click at [337, 131] on button "i" at bounding box center [363, 136] width 22 height 22
click at [178, 137] on button "c" at bounding box center [178, 136] width 22 height 22
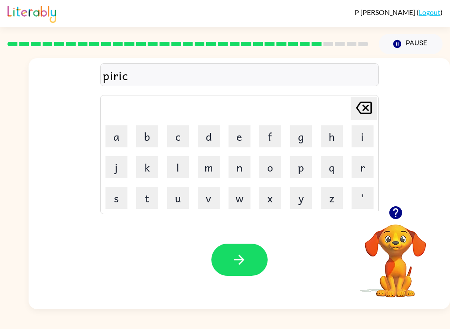
click at [235, 135] on button "e" at bounding box center [240, 136] width 22 height 22
click at [254, 263] on button "button" at bounding box center [239, 260] width 56 height 32
click at [151, 194] on button "t" at bounding box center [147, 198] width 22 height 22
click at [330, 138] on button "h" at bounding box center [332, 136] width 22 height 22
click at [337, 134] on button "i" at bounding box center [363, 136] width 22 height 22
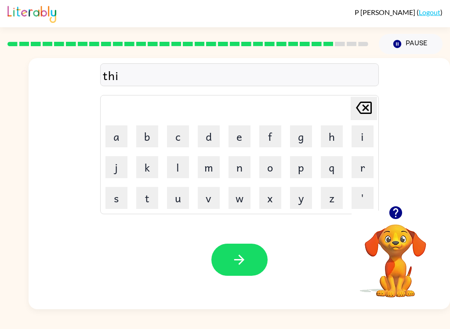
click at [241, 171] on button "n" at bounding box center [240, 167] width 22 height 22
click at [248, 271] on button "button" at bounding box center [239, 260] width 56 height 32
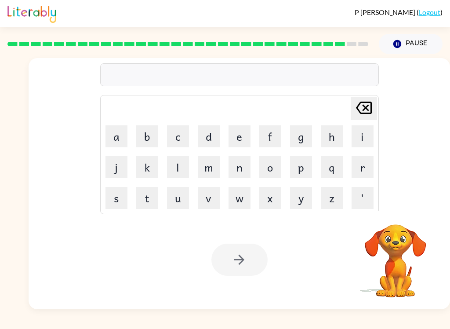
click at [121, 200] on button "s" at bounding box center [117, 198] width 22 height 22
click at [337, 139] on button "i" at bounding box center [363, 136] width 22 height 22
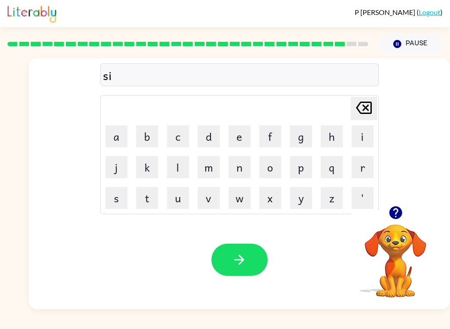
click at [175, 172] on button "l" at bounding box center [178, 167] width 22 height 22
click at [208, 199] on button "v" at bounding box center [209, 198] width 22 height 22
click at [232, 144] on button "e" at bounding box center [240, 136] width 22 height 22
click at [337, 171] on button "r" at bounding box center [363, 167] width 22 height 22
click at [248, 207] on button "w" at bounding box center [240, 198] width 22 height 22
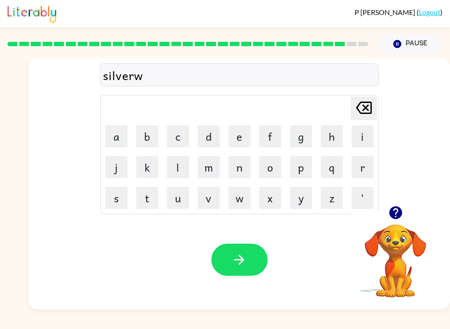
click at [118, 133] on button "a" at bounding box center [117, 136] width 22 height 22
click at [337, 324] on div "P [PERSON_NAME] ( Logout ) Pause Pause silverwa Delete Delete last character in…" at bounding box center [225, 164] width 450 height 329
click at [337, 164] on button "r" at bounding box center [363, 167] width 22 height 22
click at [244, 135] on button "e" at bounding box center [240, 136] width 22 height 22
click at [247, 259] on icon "button" at bounding box center [239, 259] width 15 height 15
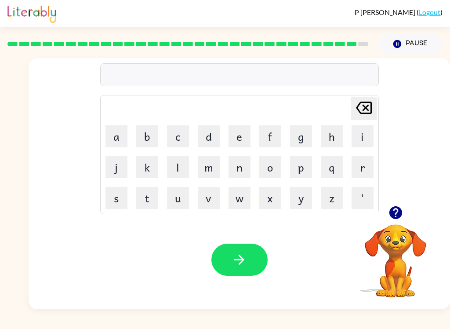
click at [181, 207] on button "u" at bounding box center [178, 198] width 22 height 22
click at [240, 170] on button "n" at bounding box center [240, 167] width 22 height 22
click at [115, 136] on button "a" at bounding box center [117, 136] width 22 height 22
click at [272, 139] on button "f" at bounding box center [270, 136] width 22 height 22
click at [337, 169] on button "r" at bounding box center [363, 167] width 22 height 22
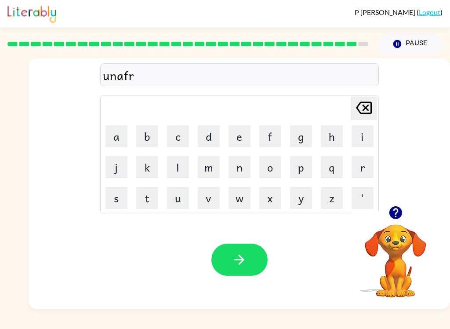
click at [122, 129] on button "a" at bounding box center [117, 136] width 22 height 22
click at [337, 137] on button "i" at bounding box center [363, 136] width 22 height 22
click at [208, 137] on button "d" at bounding box center [209, 136] width 22 height 22
click at [239, 259] on icon "button" at bounding box center [239, 259] width 15 height 15
